Goal: Task Accomplishment & Management: Complete application form

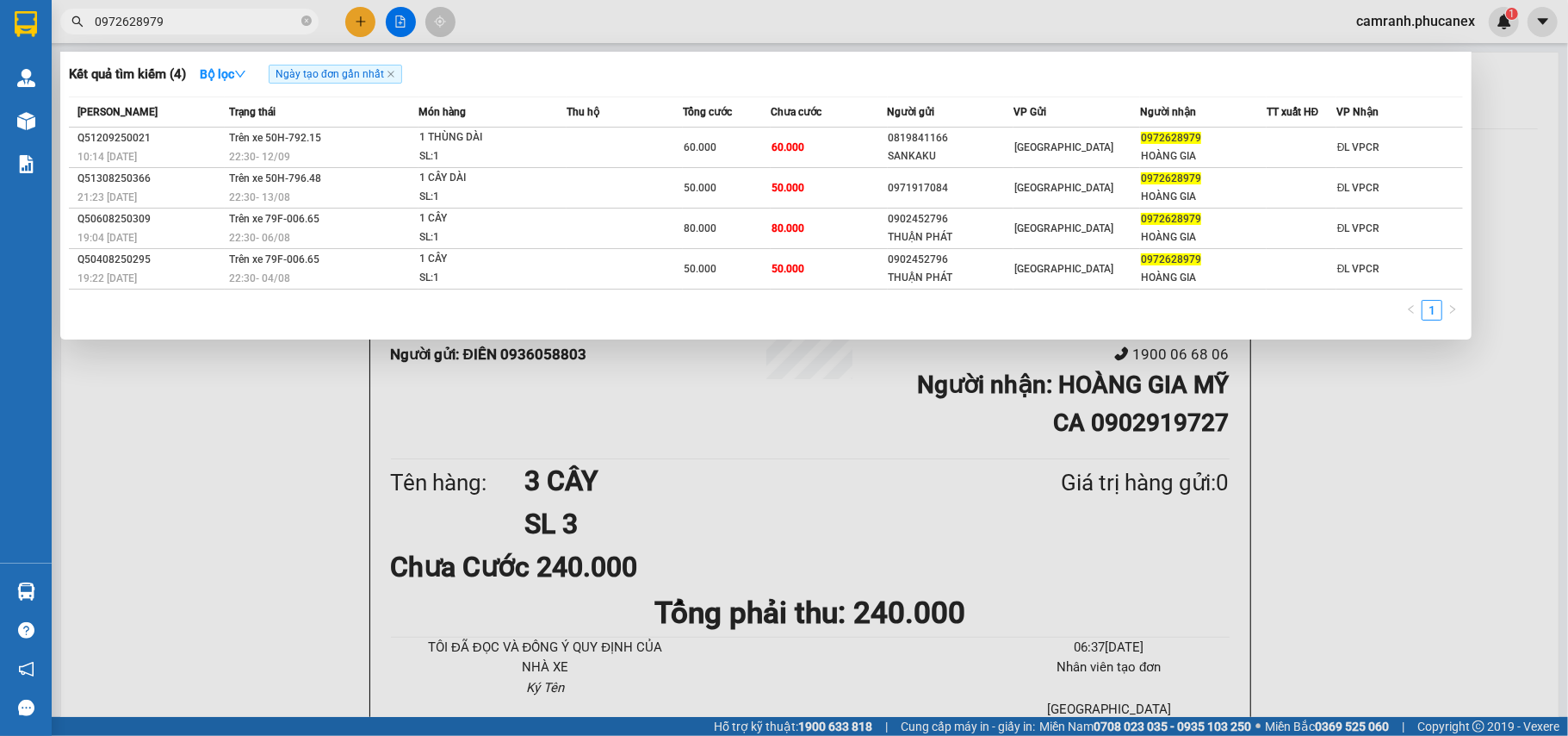
click at [246, 519] on div at bounding box center [784, 368] width 1568 height 736
click at [312, 19] on span "0972628979" at bounding box center [189, 21] width 259 height 26
click at [306, 25] on icon "close-circle" at bounding box center [306, 20] width 11 height 11
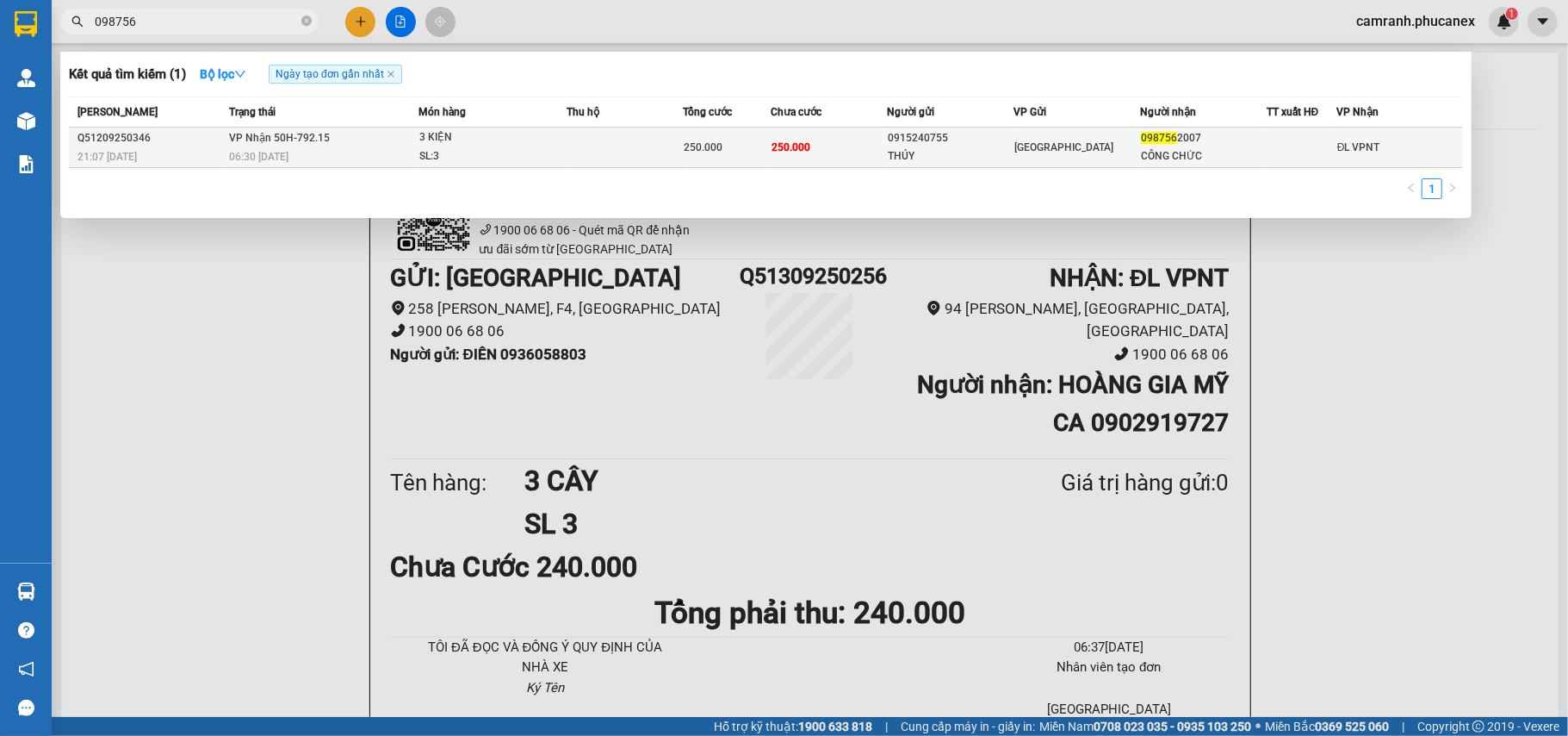
type input "098756"
click at [1019, 159] on td "[GEOGRAPHIC_DATA]" at bounding box center [1077, 148] width 127 height 41
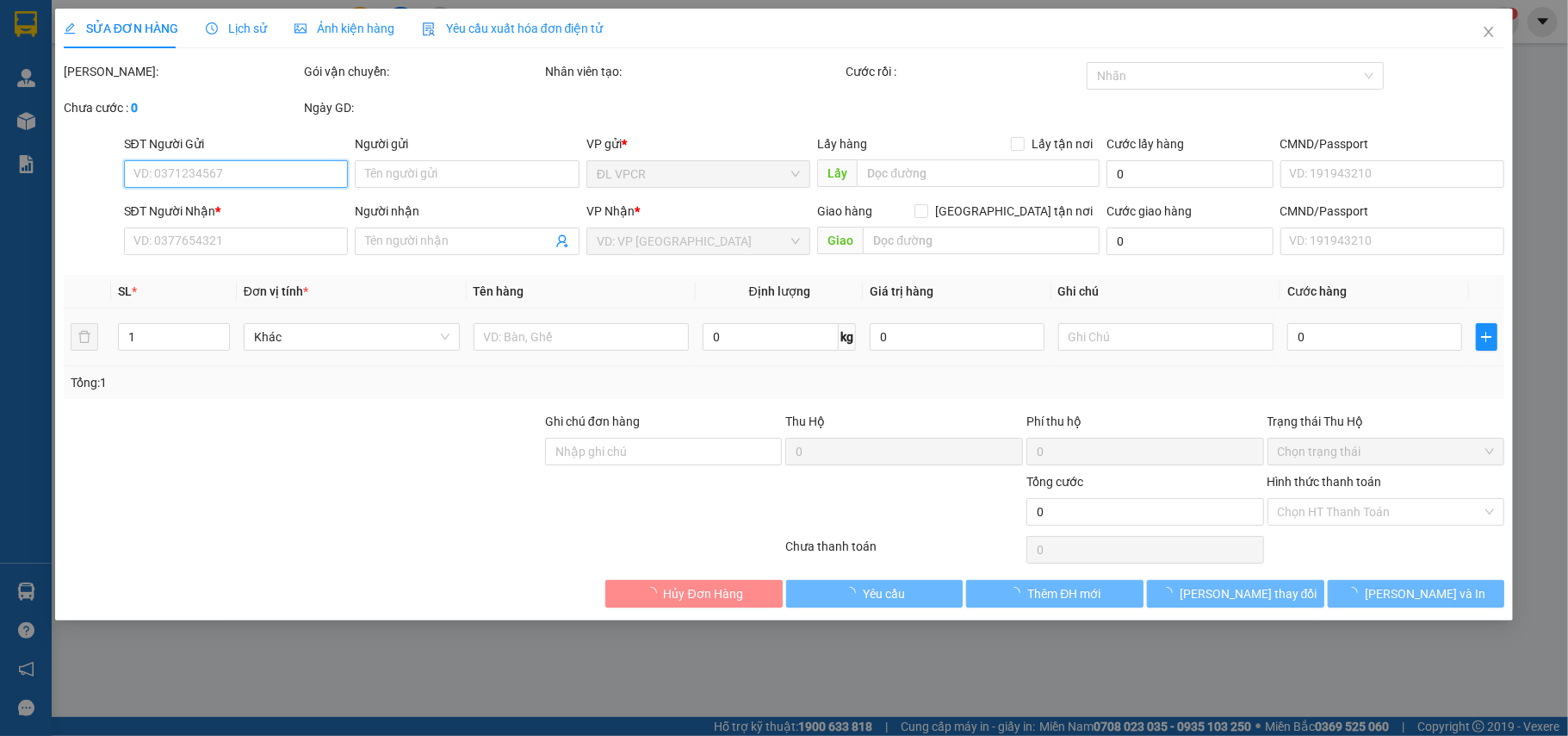
type input "0915240755"
type input "THÚY"
type input "0987562007"
type input "CÔNG CHỨC"
type input "250.000"
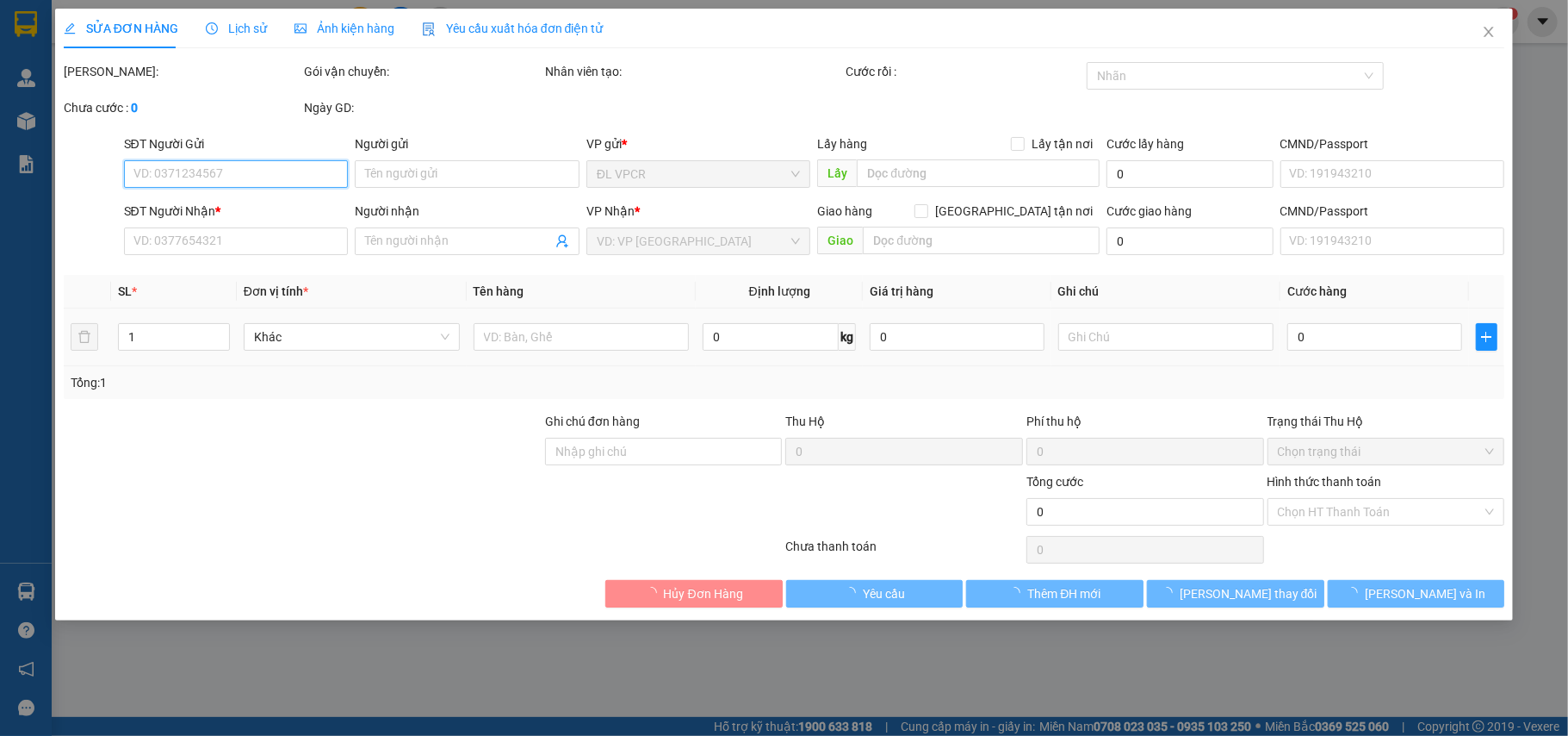
type input "250.000"
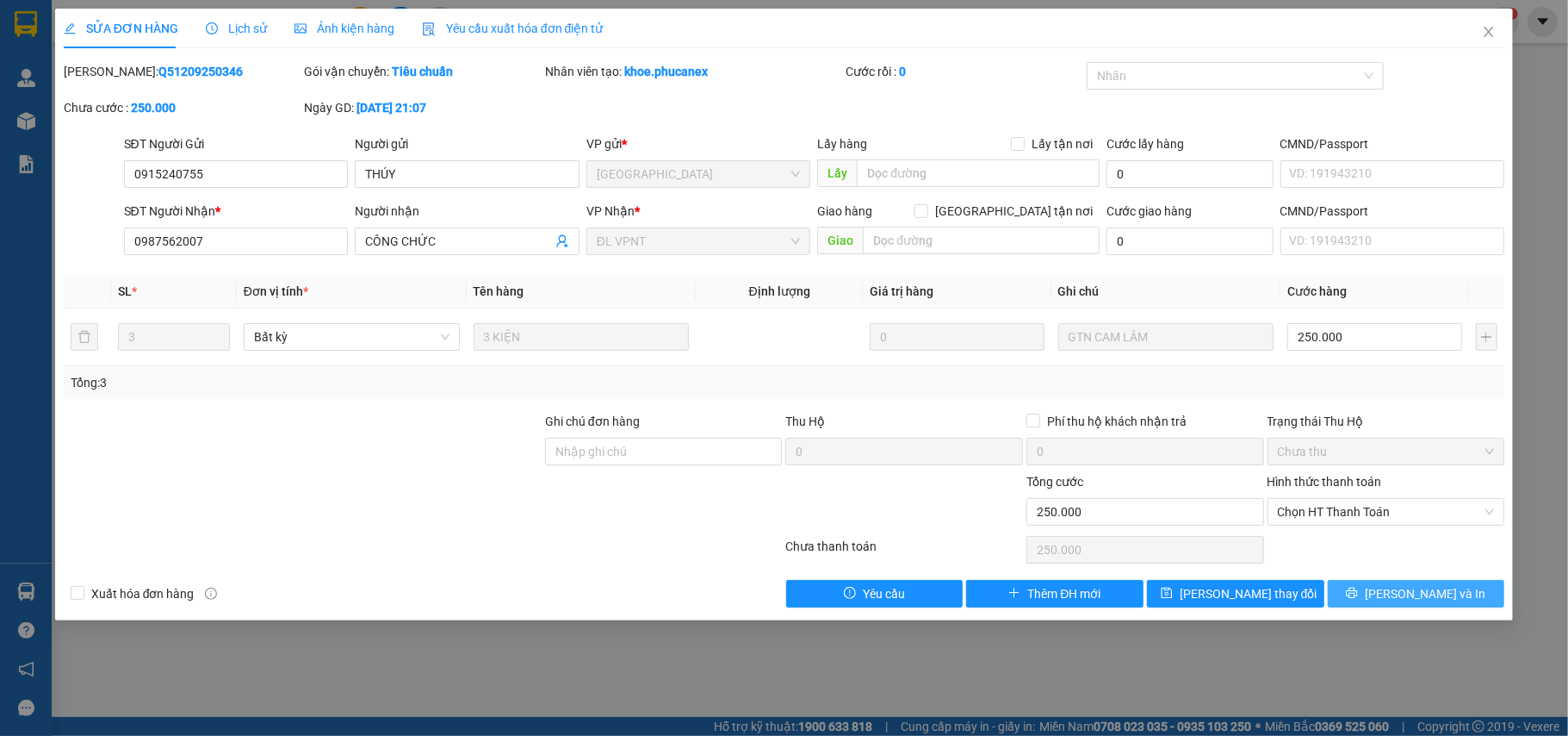
click at [1354, 592] on button "[PERSON_NAME] và In" at bounding box center [1416, 593] width 177 height 27
